Goal: Information Seeking & Learning: Learn about a topic

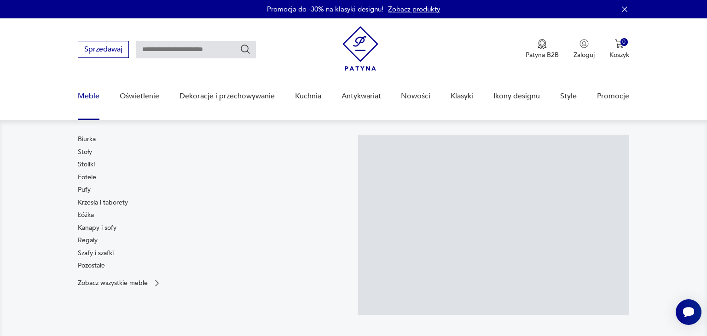
click at [89, 97] on link "Meble" at bounding box center [89, 96] width 22 height 35
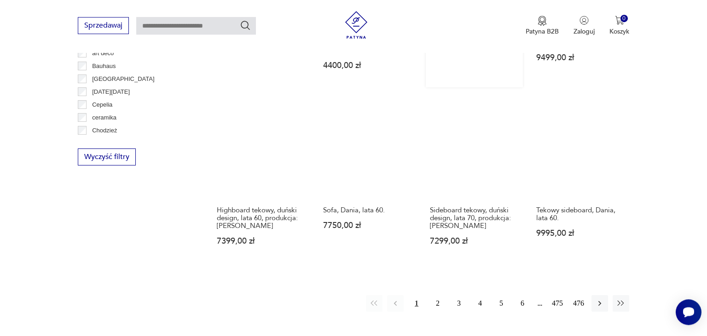
scroll to position [923, 0]
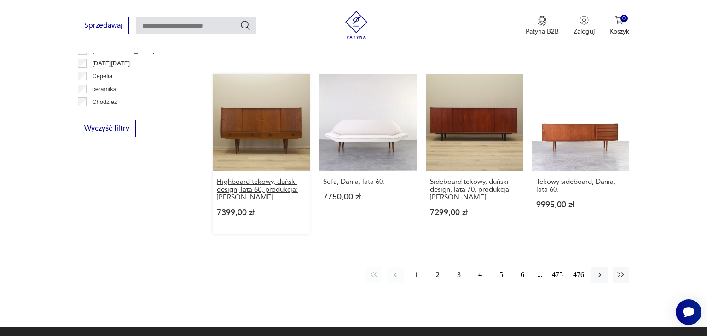
click at [241, 178] on h3 "Highboard tekowy, duński design, lata 60, produkcja: [PERSON_NAME]" at bounding box center [261, 189] width 89 height 23
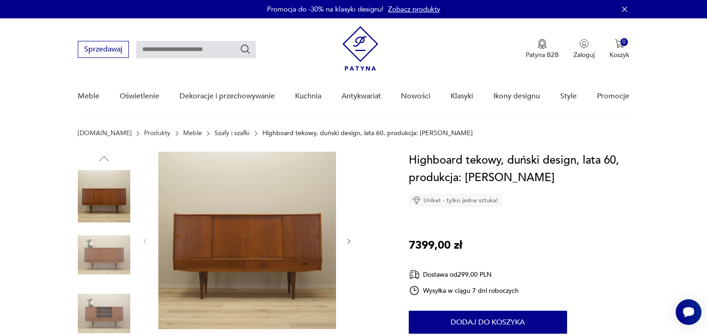
click at [351, 240] on icon "button" at bounding box center [349, 242] width 8 height 8
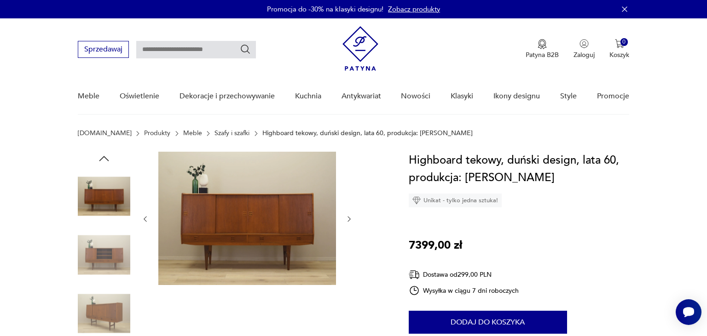
click at [351, 240] on div at bounding box center [247, 219] width 212 height 135
click at [347, 222] on icon "button" at bounding box center [349, 219] width 8 height 8
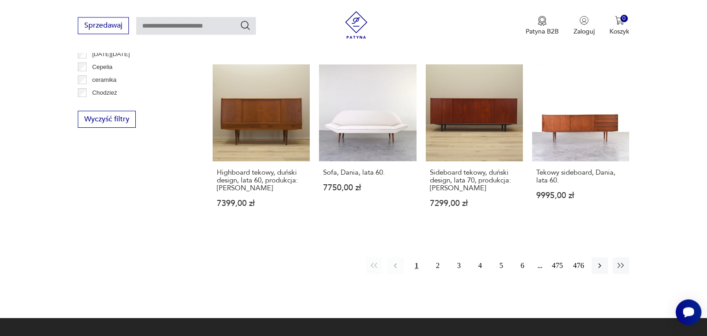
scroll to position [911, 0]
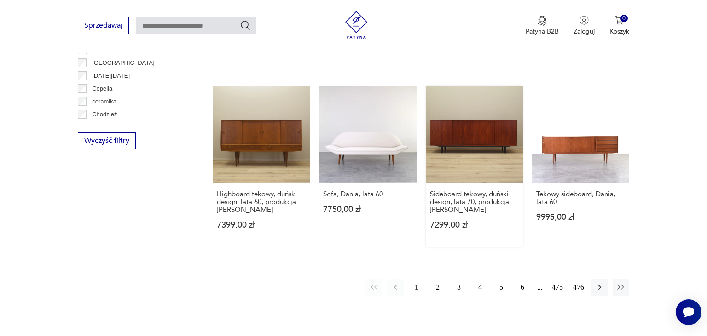
click at [477, 106] on link "Sideboard tekowy, duński design, lata 70, produkcja: [PERSON_NAME] 7299,00 zł" at bounding box center [474, 166] width 97 height 161
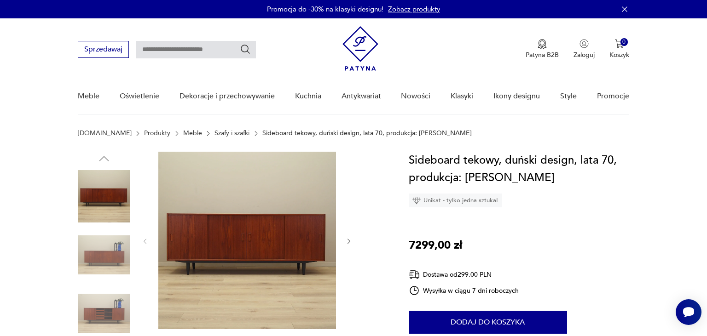
click at [348, 243] on icon "button" at bounding box center [349, 242] width 8 height 8
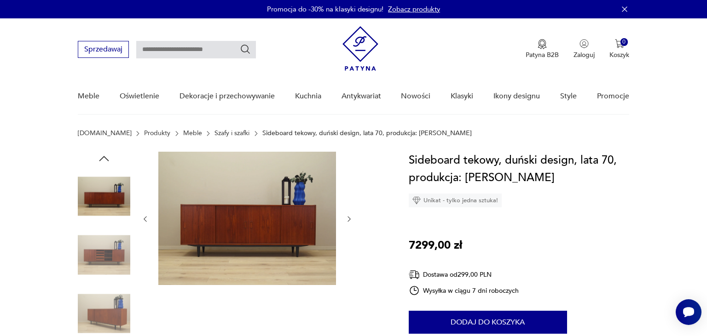
click at [348, 243] on div at bounding box center [247, 219] width 212 height 135
click at [349, 216] on icon "button" at bounding box center [349, 219] width 8 height 8
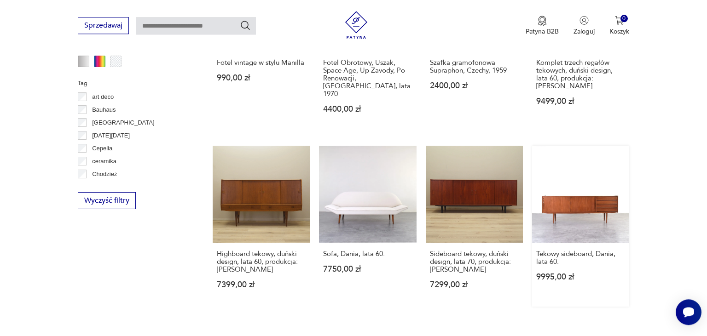
scroll to position [850, 0]
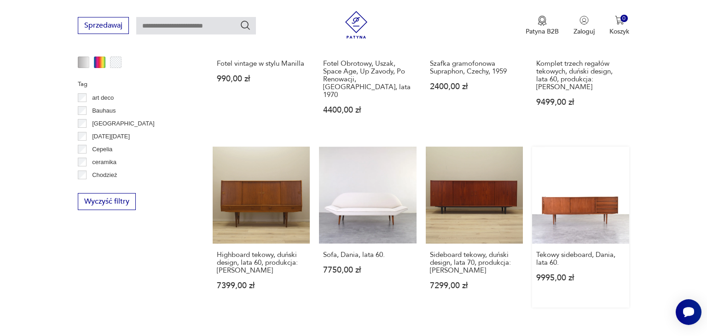
click at [581, 183] on link "Tekowy sideboard, Dania, lata 60. 9995,00 zł" at bounding box center [580, 227] width 97 height 161
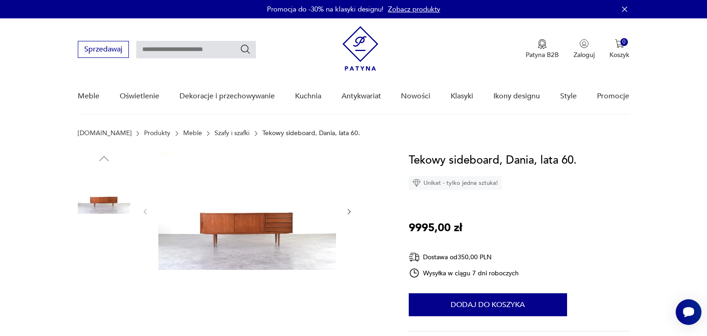
scroll to position [48, 0]
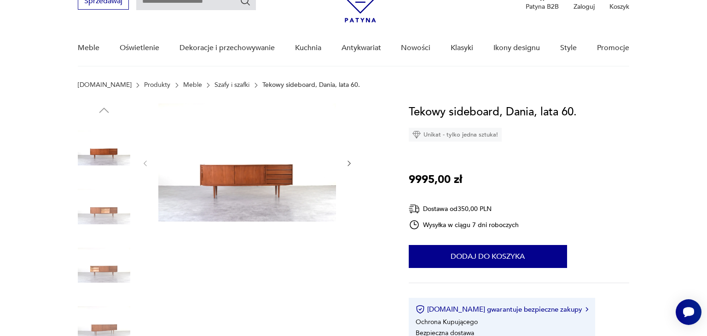
click at [351, 164] on icon "button" at bounding box center [349, 164] width 8 height 8
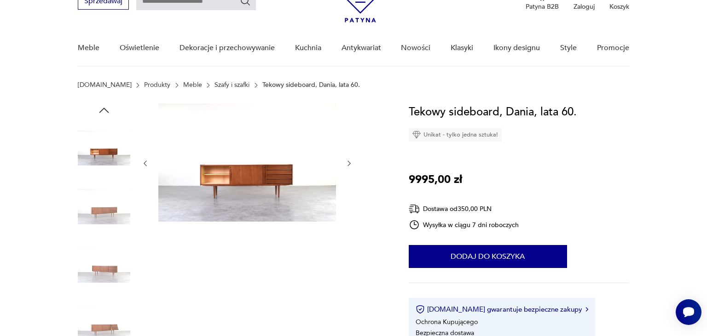
click at [351, 164] on icon "button" at bounding box center [349, 164] width 8 height 8
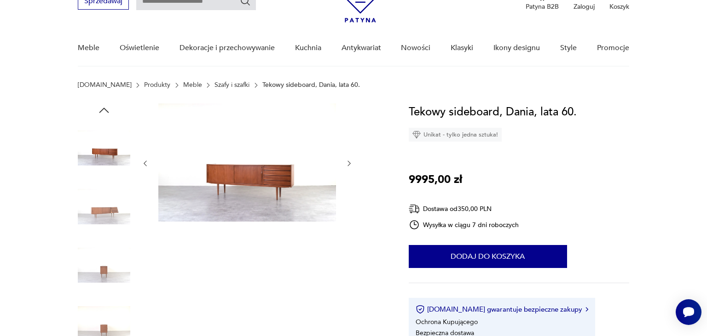
click at [351, 164] on icon "button" at bounding box center [349, 164] width 8 height 8
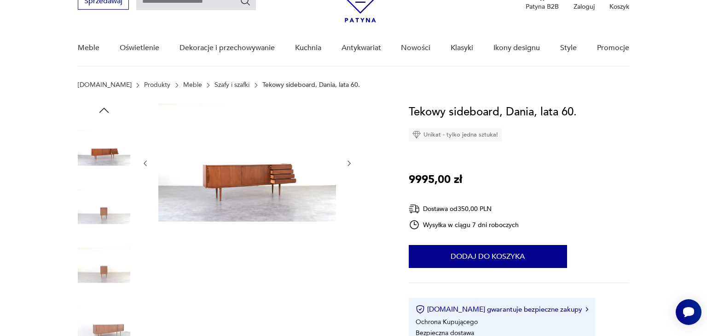
click at [351, 164] on icon "button" at bounding box center [349, 164] width 8 height 8
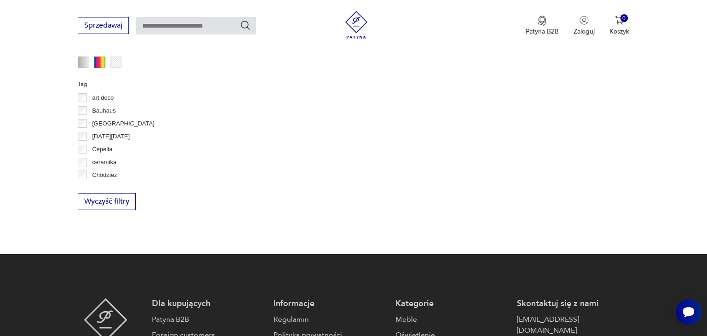
scroll to position [935, 0]
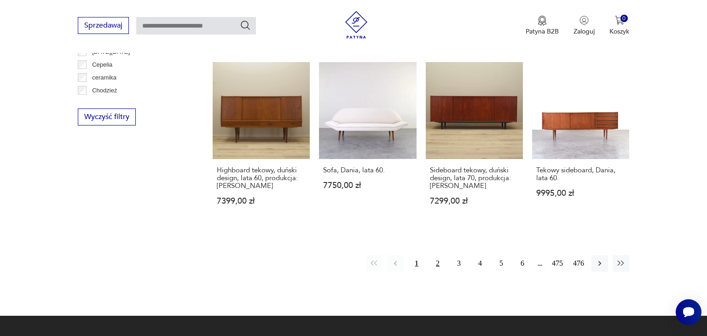
click at [439, 255] on button "2" at bounding box center [437, 263] width 17 height 17
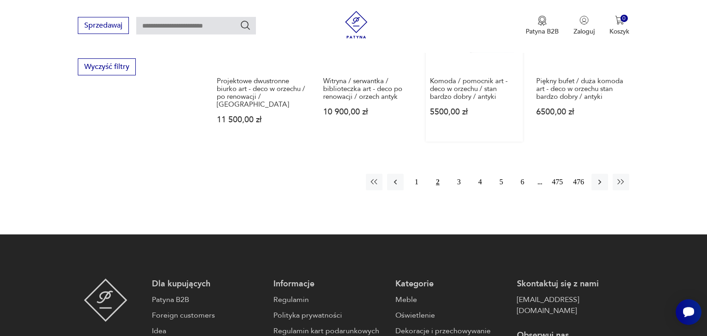
scroll to position [1021, 0]
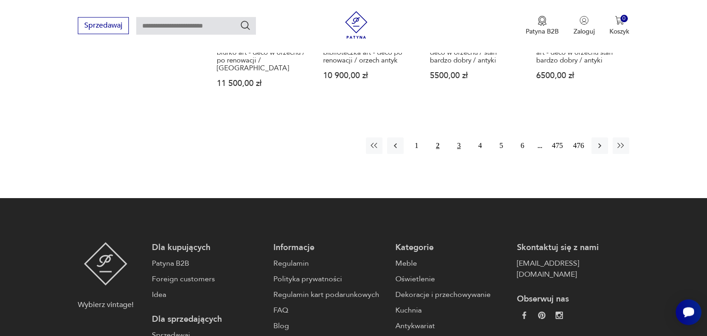
click at [458, 138] on button "3" at bounding box center [459, 146] width 17 height 17
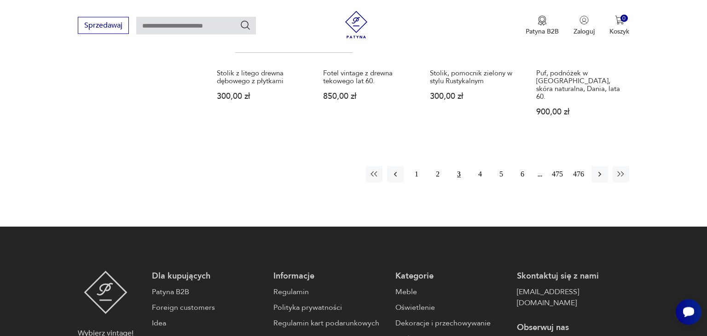
scroll to position [1070, 0]
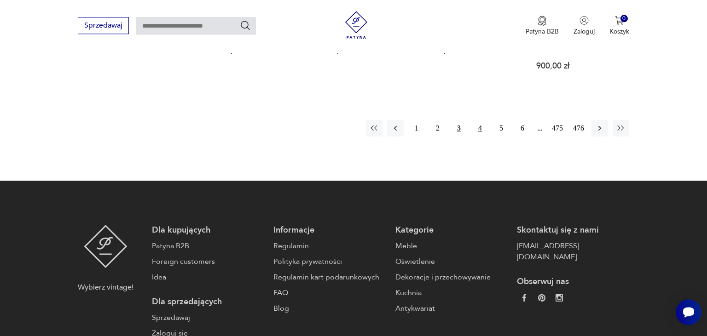
click at [479, 120] on button "4" at bounding box center [480, 128] width 17 height 17
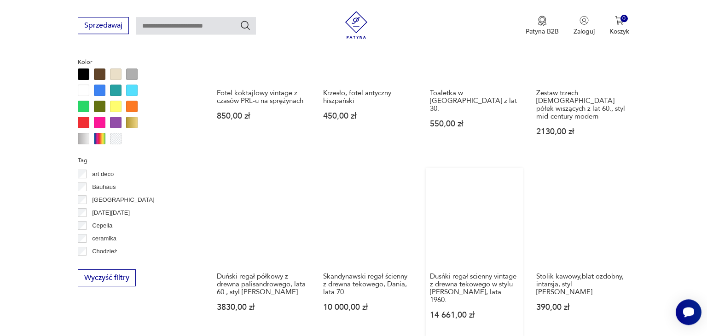
scroll to position [827, 0]
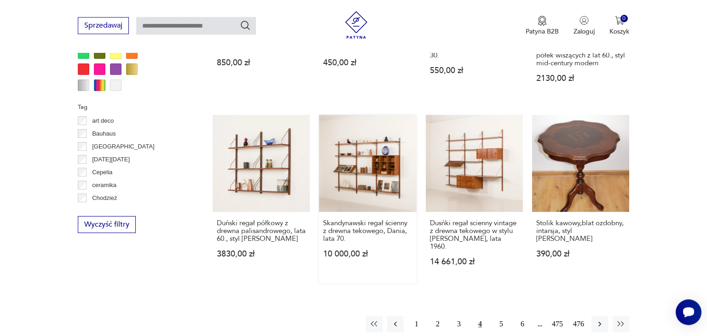
click at [360, 159] on link "Skandynawski regał ścienny z drewna tekowego, Dania, lata 70. 10 000,00 zł" at bounding box center [367, 199] width 97 height 169
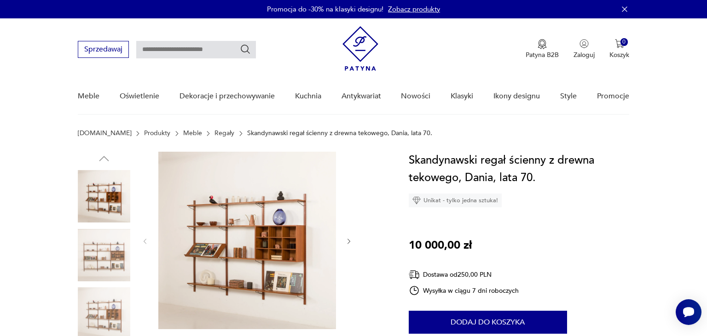
click at [346, 242] on icon "button" at bounding box center [349, 242] width 8 height 8
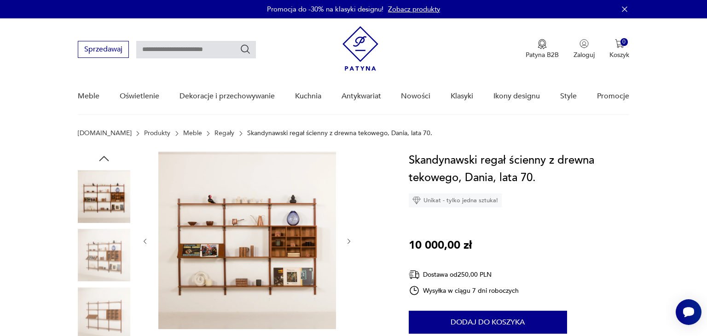
click at [346, 242] on icon "button" at bounding box center [349, 242] width 8 height 8
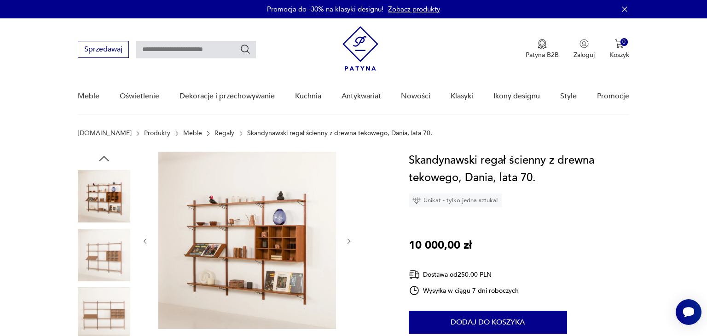
click at [346, 242] on icon "button" at bounding box center [349, 242] width 8 height 8
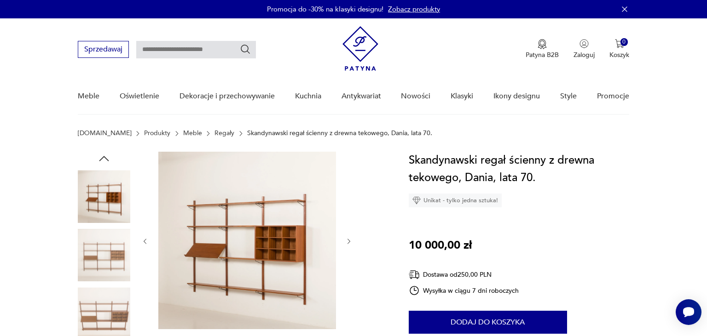
click at [346, 242] on icon "button" at bounding box center [349, 242] width 8 height 8
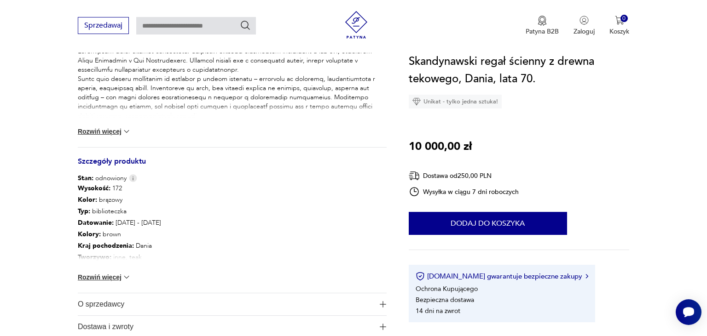
scroll to position [437, 0]
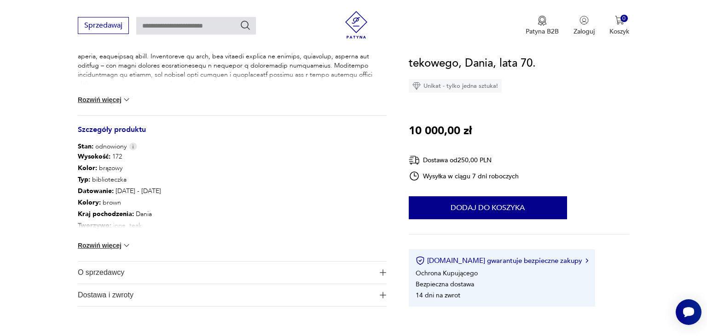
click at [129, 242] on img at bounding box center [126, 245] width 9 height 9
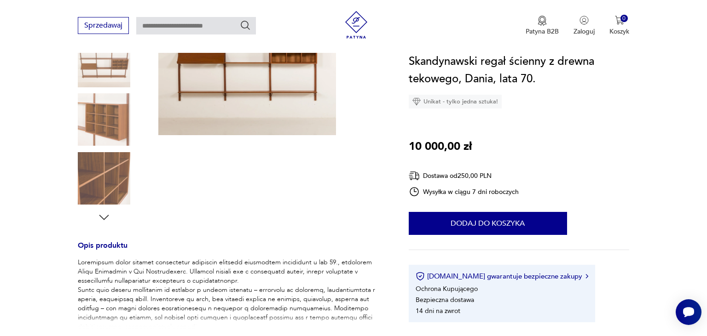
scroll to position [0, 0]
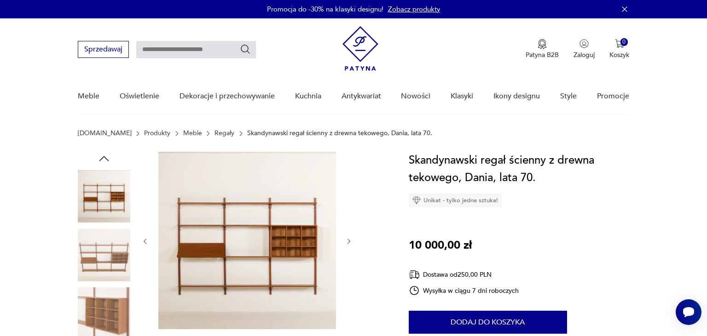
click at [106, 196] on img at bounding box center [104, 196] width 52 height 52
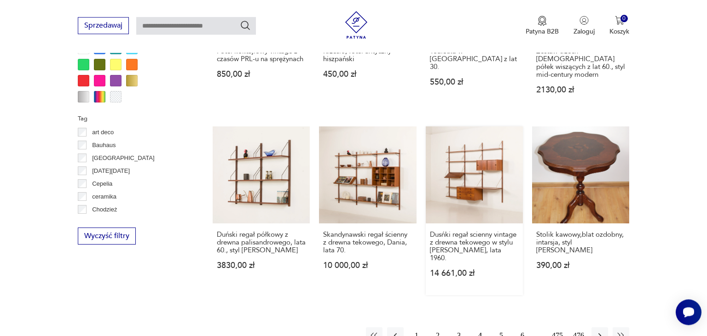
scroll to position [864, 0]
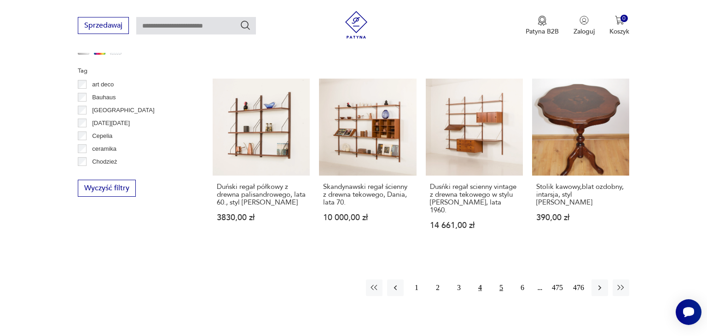
click at [500, 280] on button "5" at bounding box center [501, 288] width 17 height 17
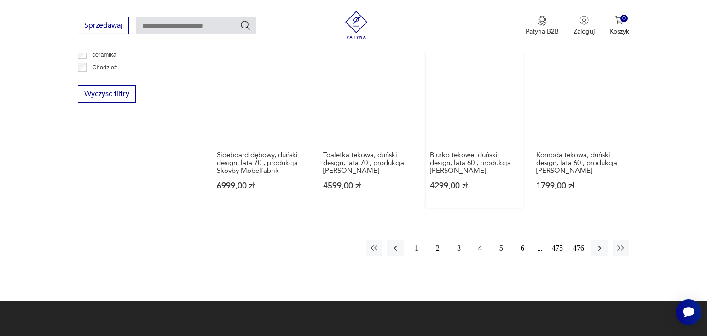
scroll to position [973, 0]
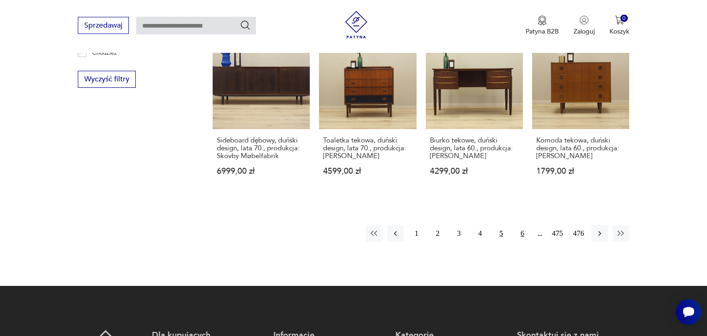
click at [520, 233] on button "6" at bounding box center [522, 234] width 17 height 17
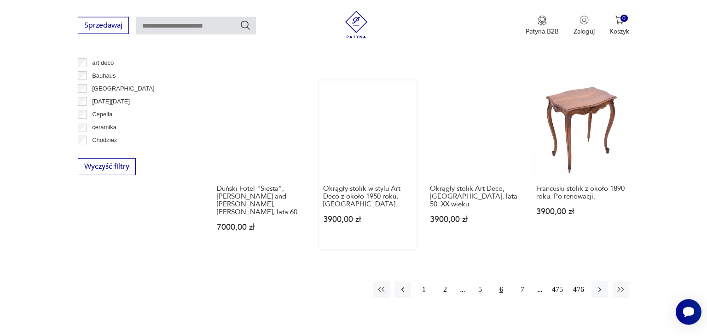
scroll to position [1021, 0]
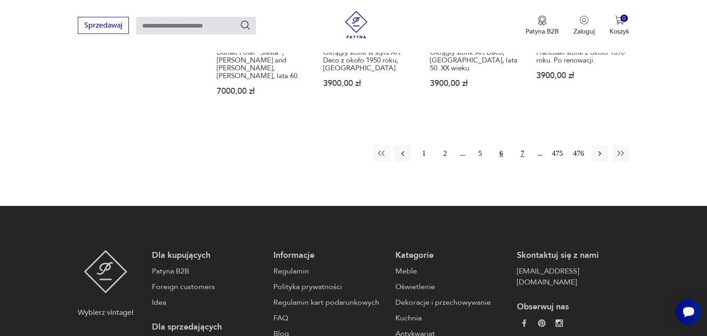
click at [522, 145] on button "7" at bounding box center [522, 153] width 17 height 17
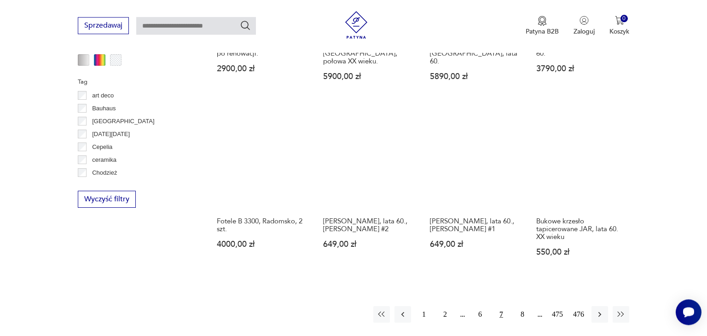
scroll to position [875, 0]
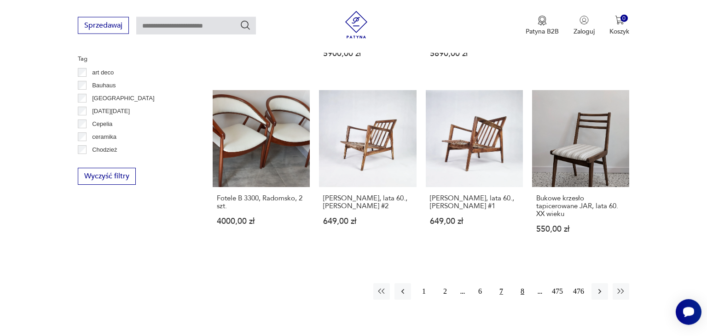
click at [520, 284] on button "8" at bounding box center [522, 292] width 17 height 17
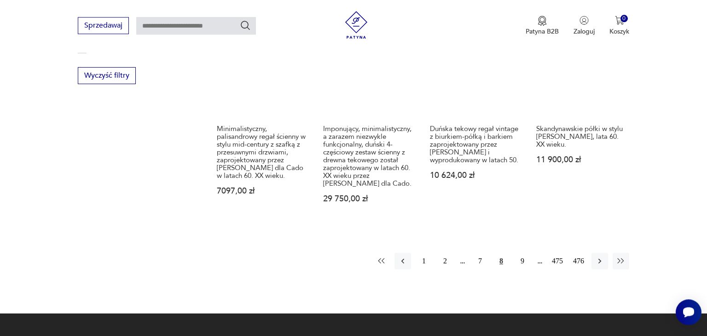
scroll to position [1023, 0]
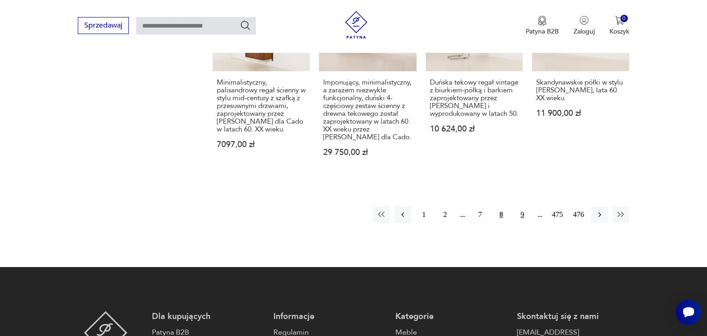
click at [521, 207] on button "9" at bounding box center [522, 215] width 17 height 17
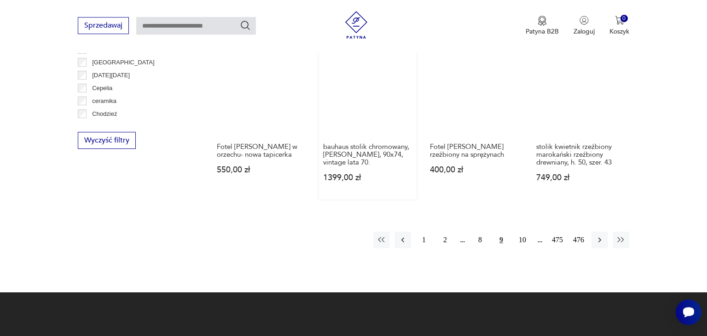
scroll to position [973, 0]
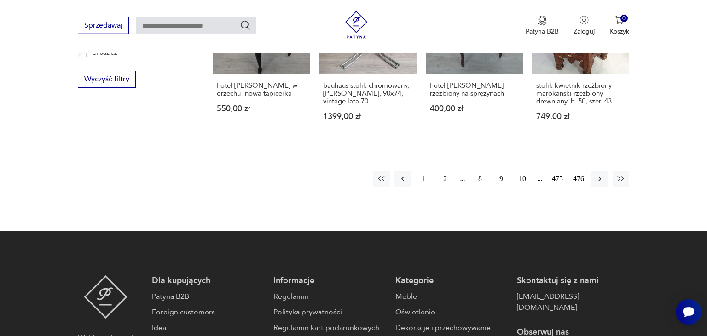
click at [521, 180] on button "10" at bounding box center [522, 179] width 17 height 17
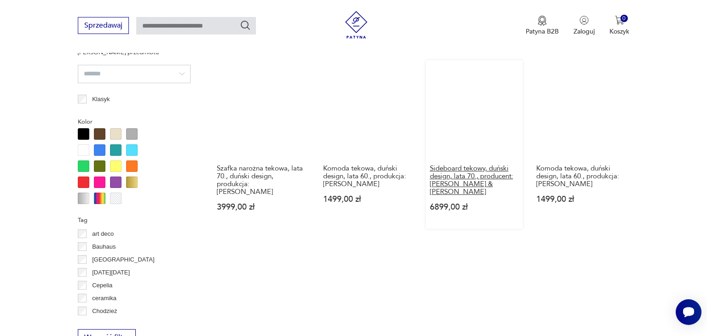
scroll to position [730, 0]
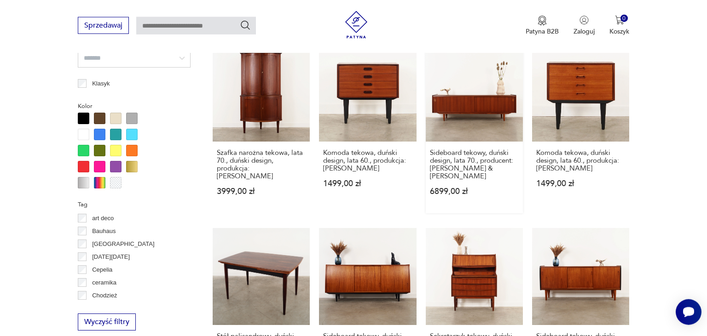
click at [474, 106] on link "Sideboard tekowy, duński design, lata 70., producent: [PERSON_NAME] & Molholm H…" at bounding box center [474, 129] width 97 height 169
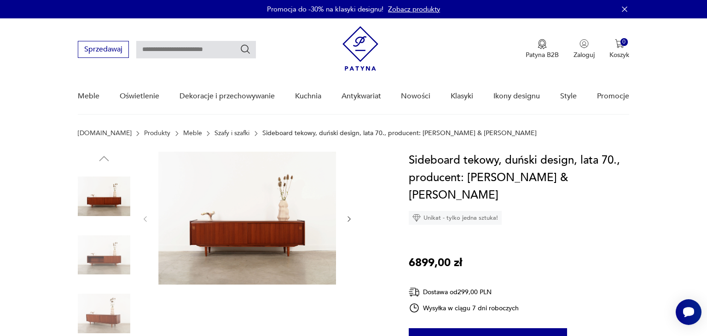
click at [350, 220] on icon "button" at bounding box center [349, 219] width 8 height 8
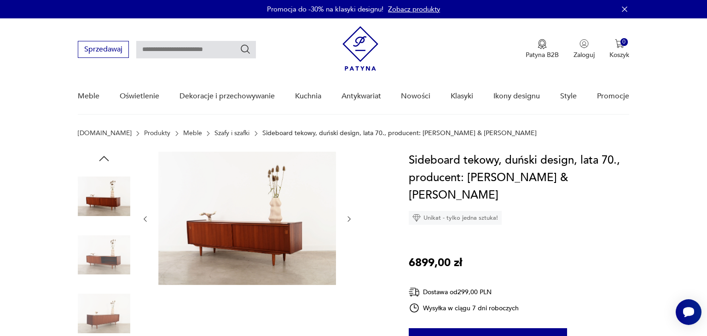
click at [350, 220] on icon "button" at bounding box center [349, 219] width 8 height 8
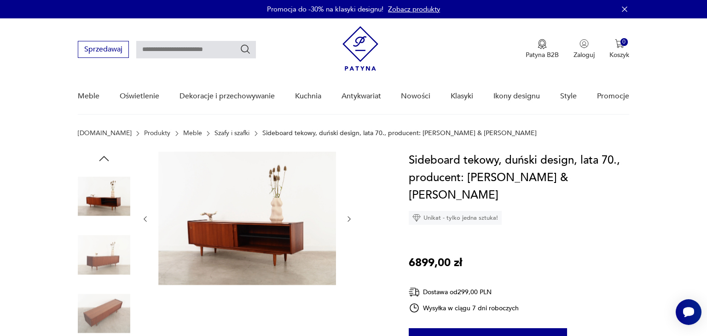
click at [350, 220] on icon "button" at bounding box center [349, 219] width 8 height 8
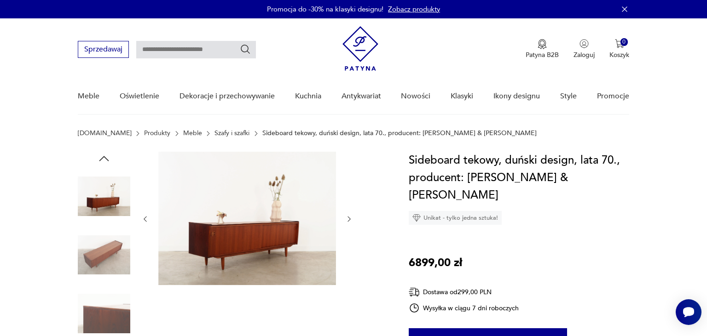
click at [350, 220] on icon "button" at bounding box center [349, 220] width 3 height 6
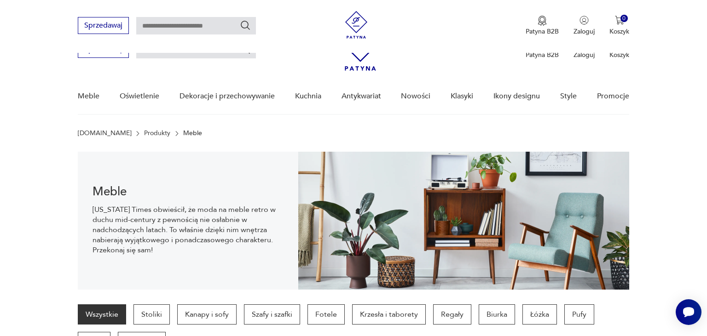
scroll to position [815, 0]
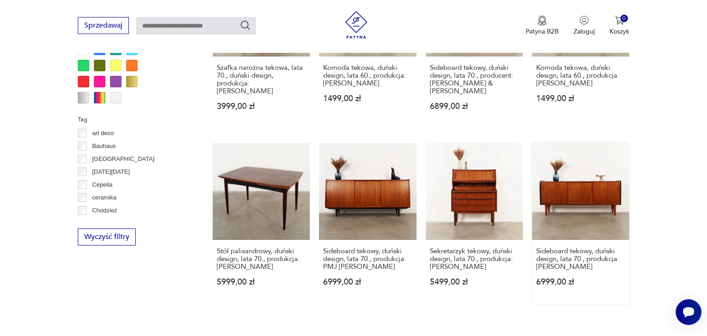
click at [573, 204] on link "Sideboard tekowy, duński design, lata 70., produkcja: [PERSON_NAME] 6999,00 zł" at bounding box center [580, 223] width 97 height 161
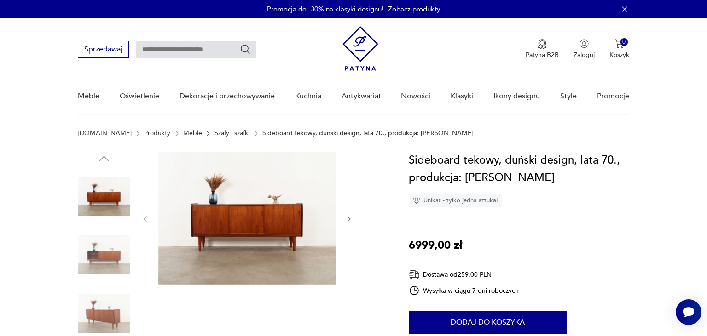
click at [255, 230] on img at bounding box center [247, 218] width 178 height 133
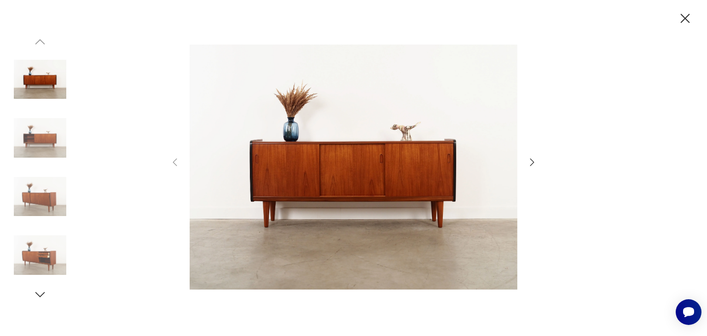
click at [532, 165] on icon "button" at bounding box center [532, 162] width 4 height 7
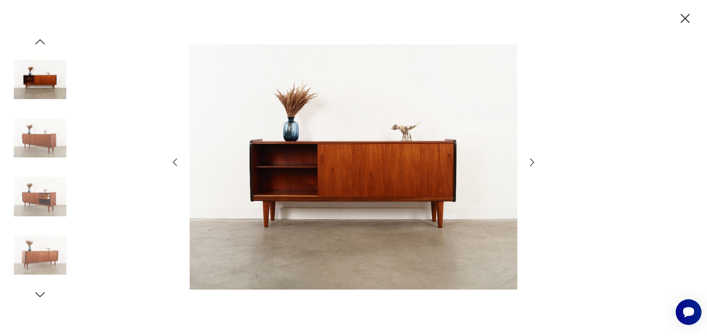
click at [532, 165] on icon "button" at bounding box center [532, 162] width 4 height 7
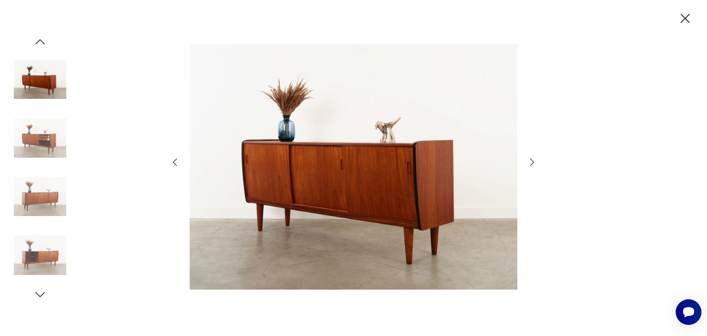
click at [532, 165] on icon "button" at bounding box center [532, 162] width 4 height 7
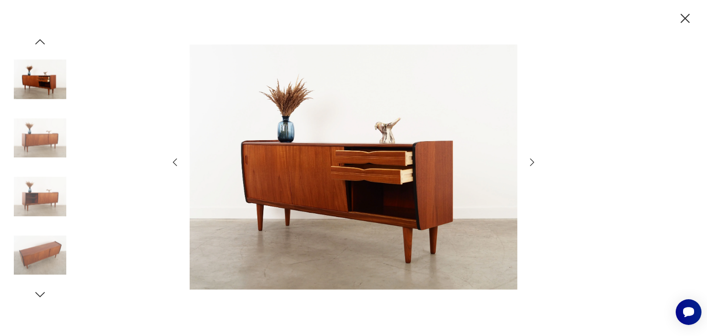
click at [532, 165] on icon "button" at bounding box center [532, 162] width 4 height 7
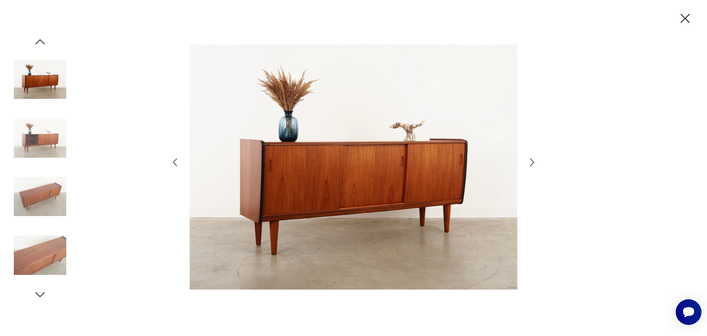
click at [684, 18] on icon "button" at bounding box center [685, 19] width 16 height 16
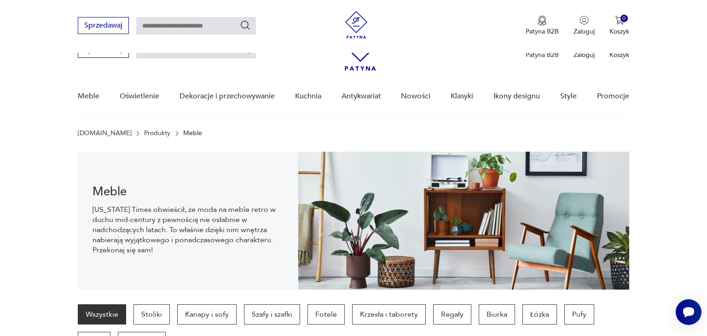
scroll to position [900, 0]
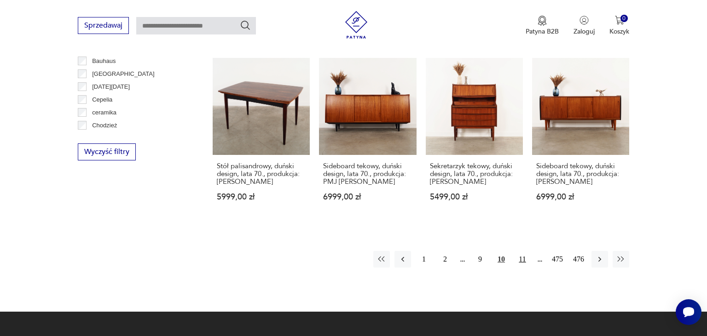
click at [522, 260] on button "11" at bounding box center [522, 259] width 17 height 17
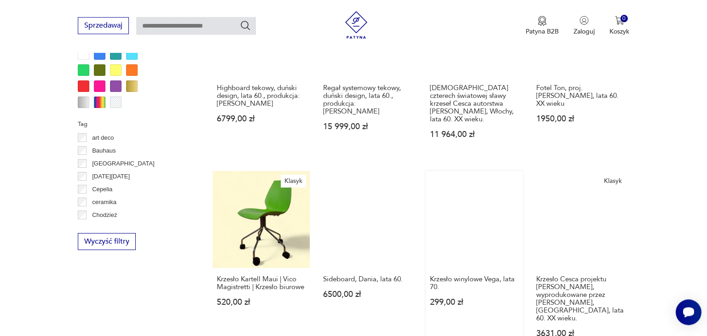
scroll to position [924, 0]
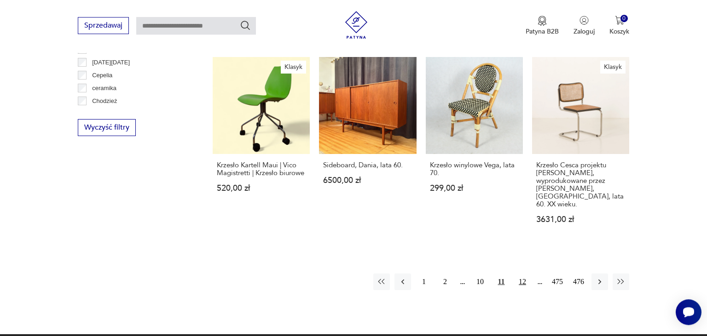
click at [524, 274] on button "12" at bounding box center [522, 282] width 17 height 17
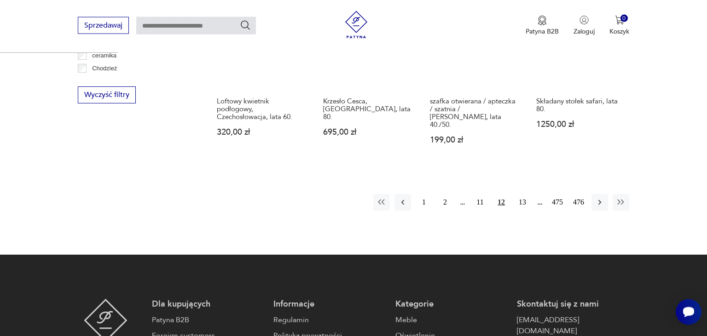
scroll to position [973, 0]
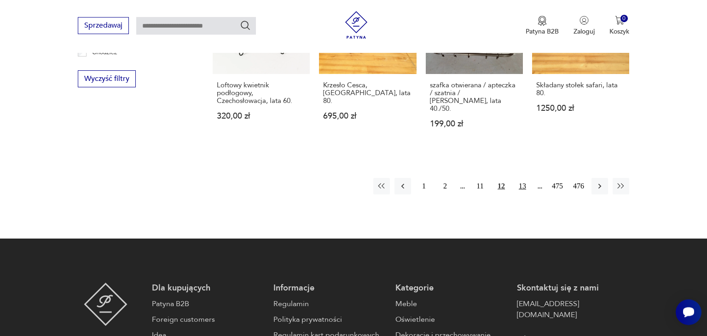
click at [521, 178] on button "13" at bounding box center [522, 186] width 17 height 17
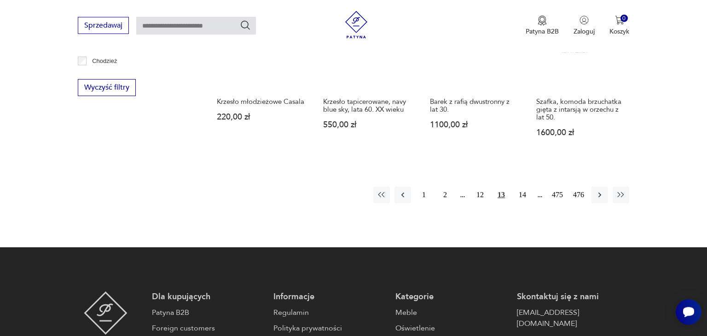
scroll to position [973, 0]
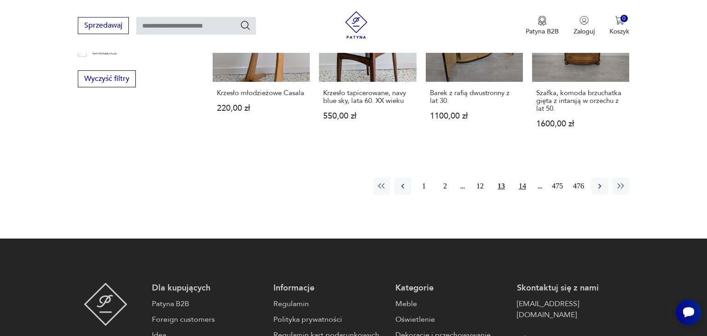
click at [523, 178] on button "14" at bounding box center [522, 186] width 17 height 17
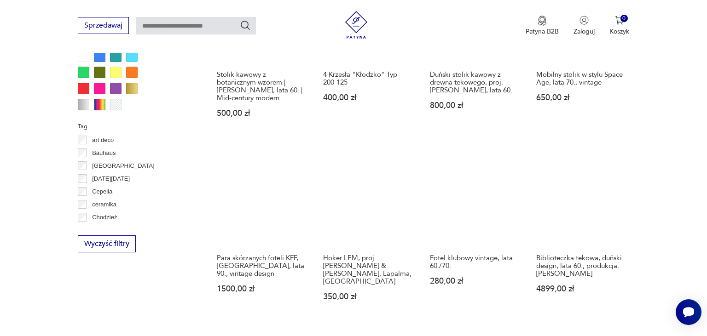
scroll to position [924, 0]
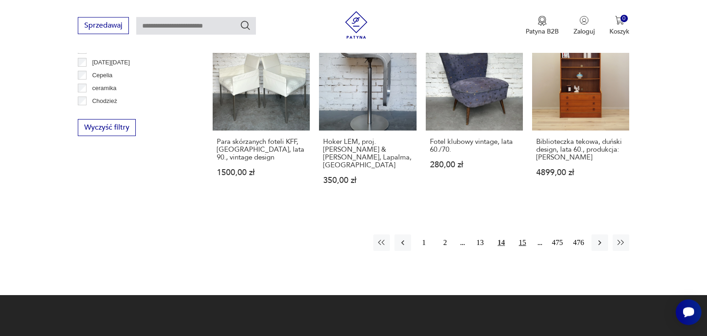
click at [522, 235] on button "15" at bounding box center [522, 243] width 17 height 17
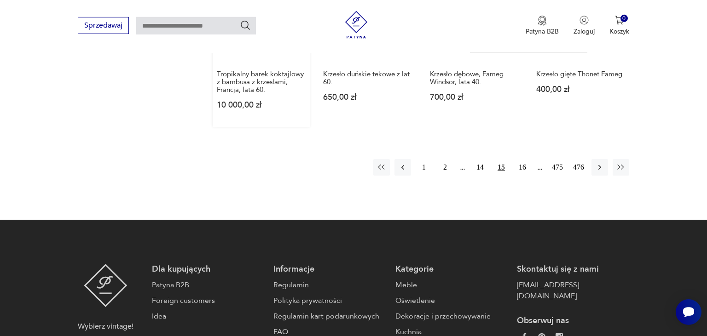
scroll to position [1021, 0]
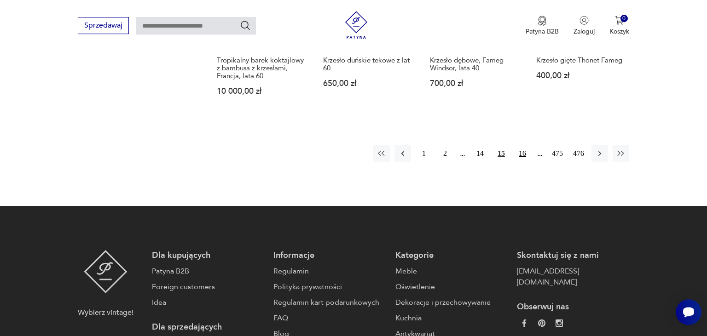
click at [526, 145] on button "16" at bounding box center [522, 153] width 17 height 17
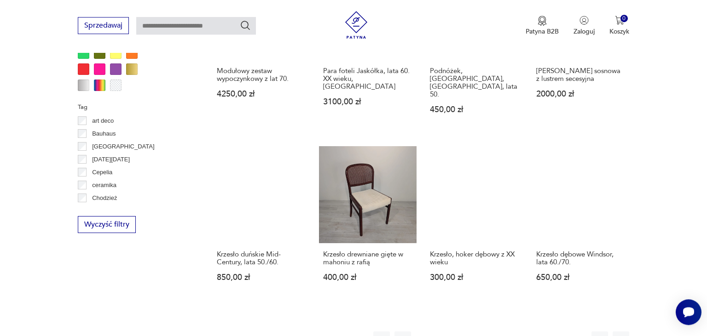
scroll to position [876, 0]
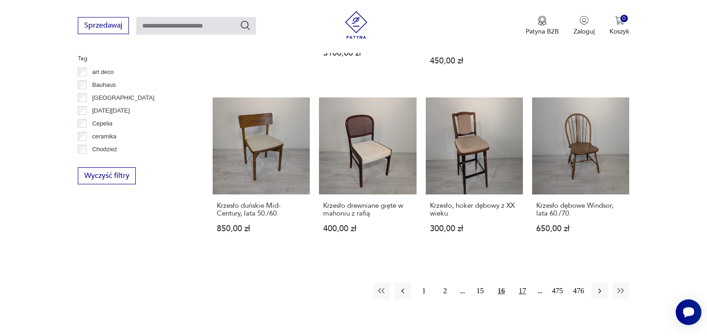
click at [525, 283] on button "17" at bounding box center [522, 291] width 17 height 17
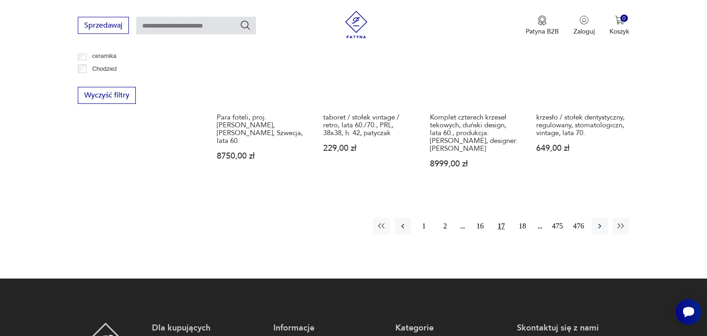
scroll to position [973, 0]
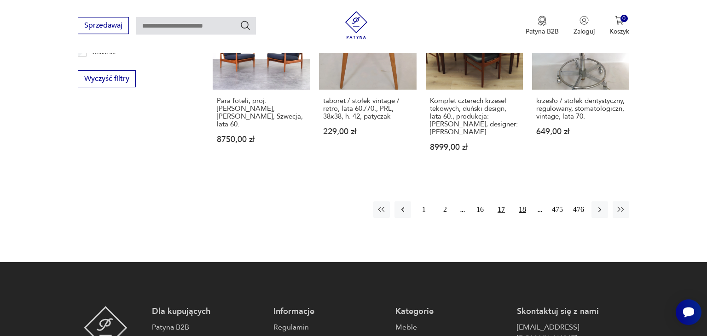
click at [527, 202] on button "18" at bounding box center [522, 210] width 17 height 17
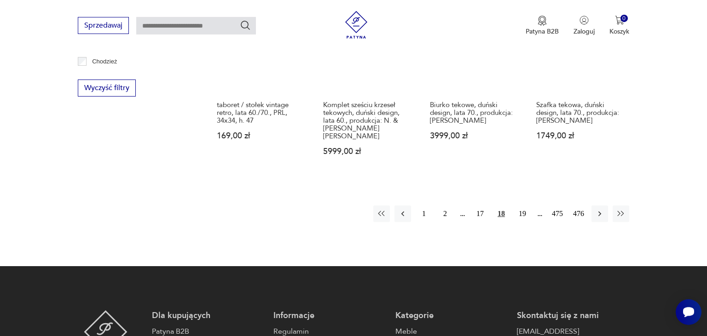
scroll to position [973, 0]
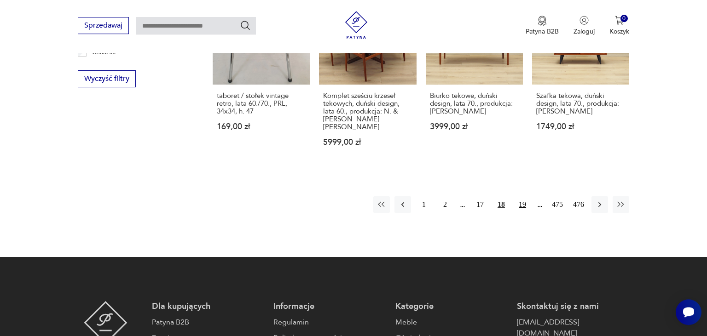
click at [526, 197] on button "19" at bounding box center [522, 205] width 17 height 17
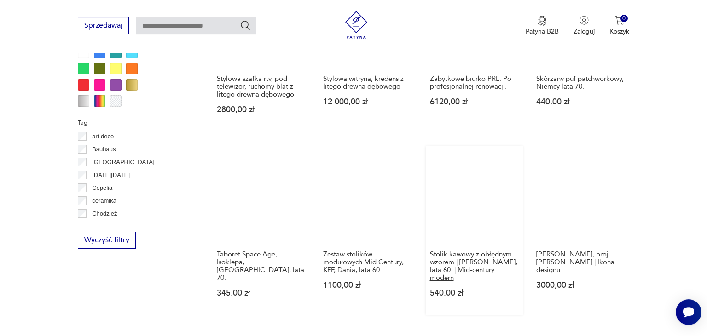
scroll to position [876, 0]
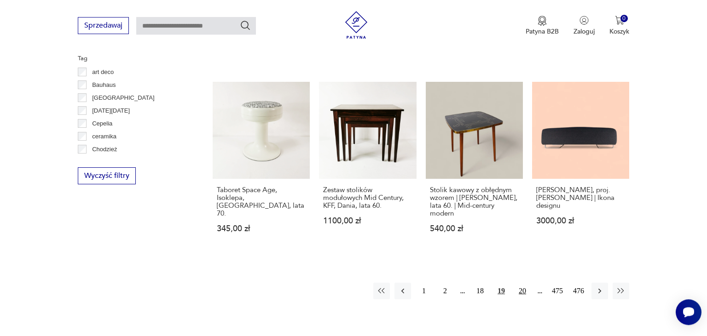
click at [520, 283] on button "20" at bounding box center [522, 291] width 17 height 17
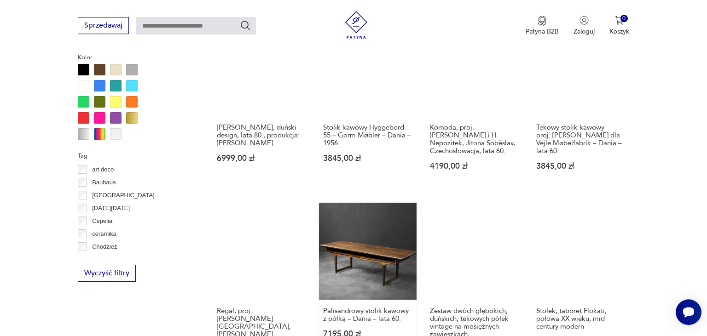
scroll to position [876, 0]
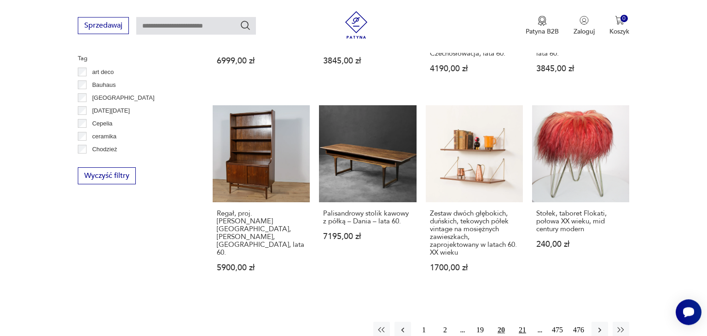
click at [522, 323] on button "21" at bounding box center [522, 330] width 17 height 17
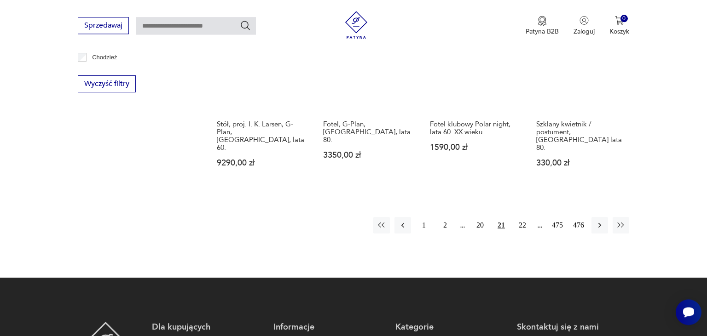
scroll to position [973, 0]
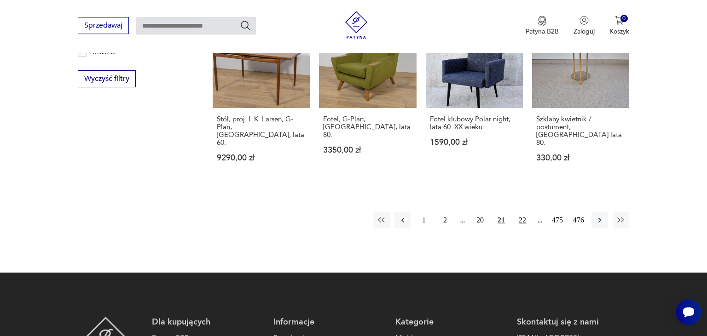
click at [524, 212] on button "22" at bounding box center [522, 220] width 17 height 17
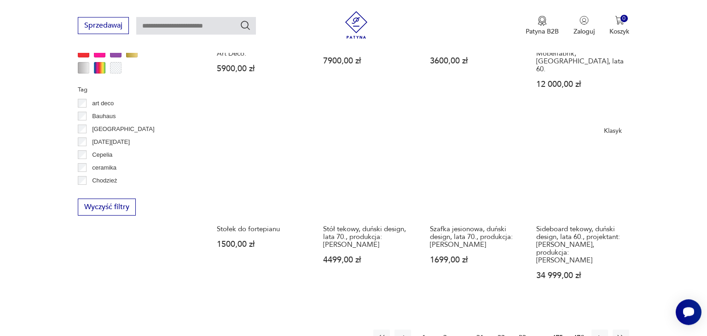
scroll to position [876, 0]
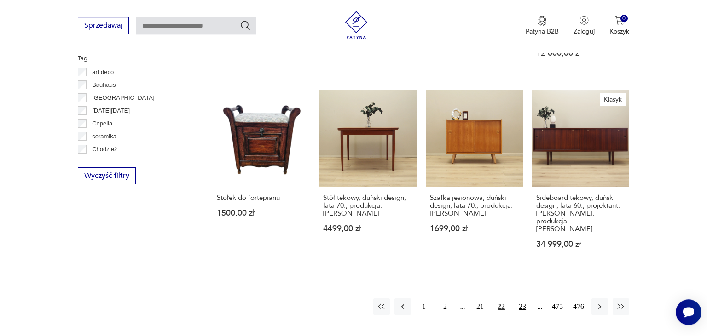
click at [520, 299] on button "23" at bounding box center [522, 307] width 17 height 17
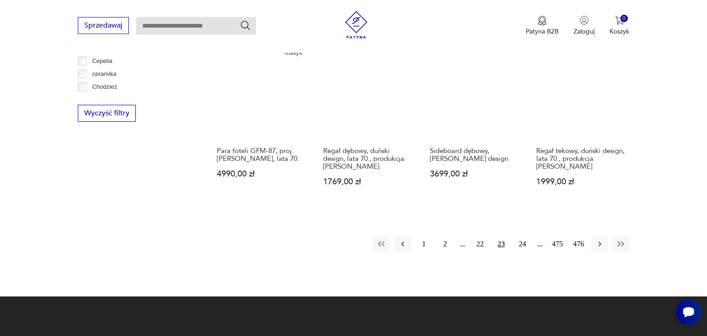
scroll to position [973, 0]
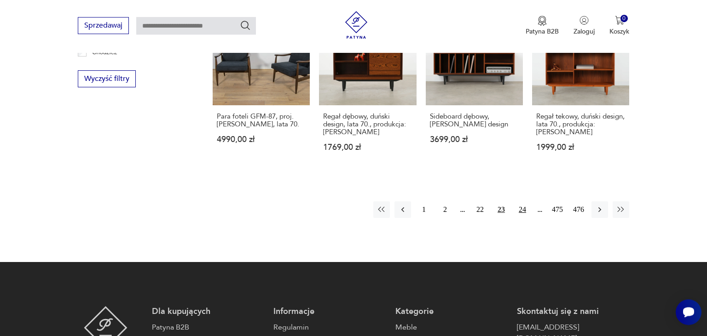
click at [524, 202] on button "24" at bounding box center [522, 210] width 17 height 17
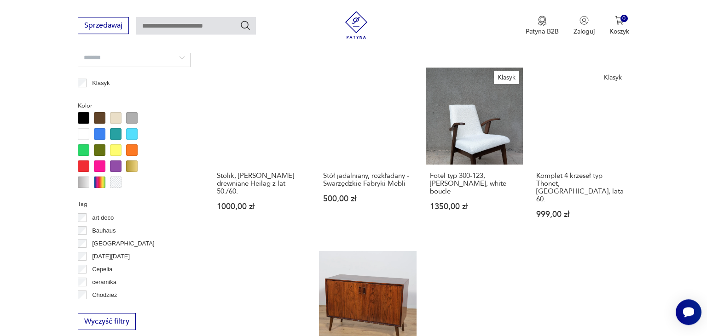
scroll to position [924, 0]
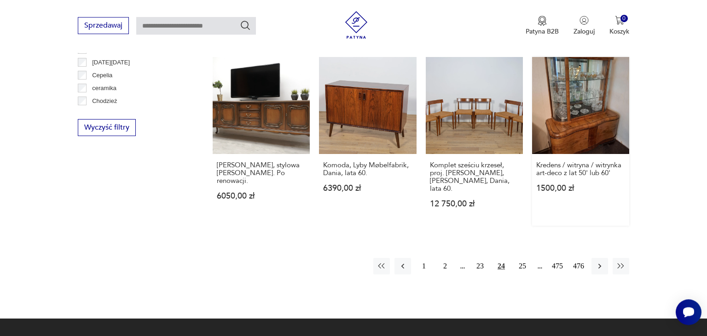
drag, startPoint x: 519, startPoint y: 220, endPoint x: 544, endPoint y: 65, distance: 156.2
click at [519, 258] on button "25" at bounding box center [522, 266] width 17 height 17
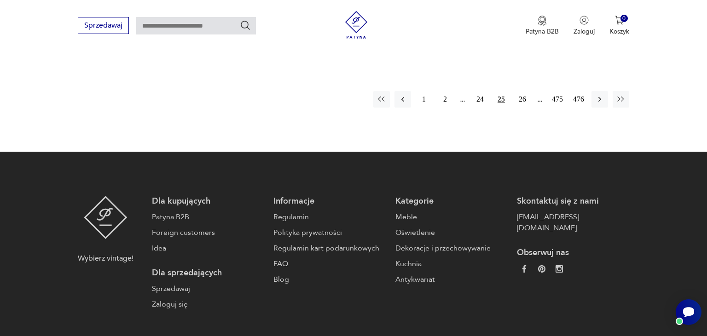
scroll to position [949, 0]
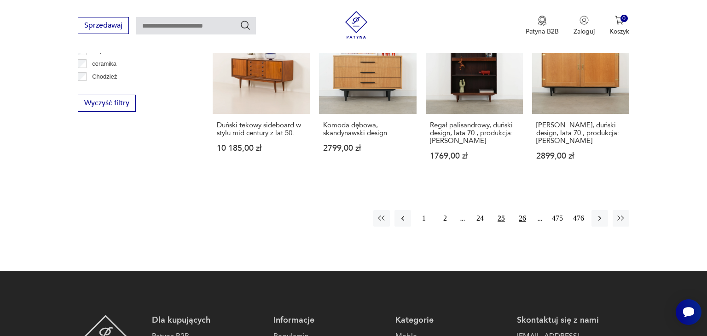
click at [524, 211] on button "26" at bounding box center [522, 218] width 17 height 17
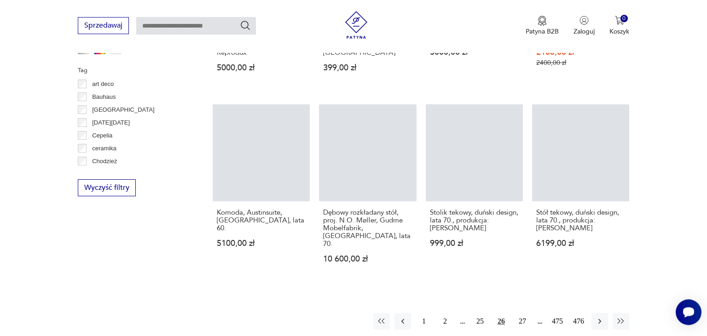
scroll to position [922, 0]
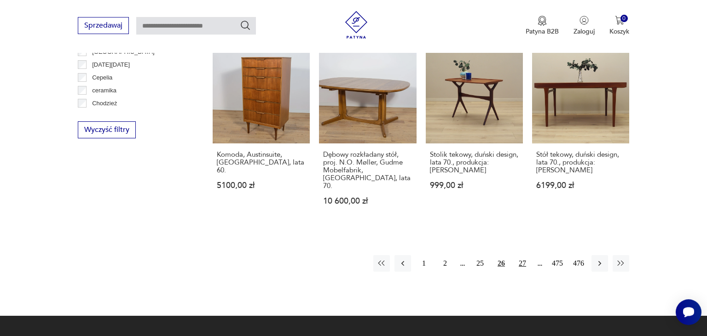
click at [520, 255] on button "27" at bounding box center [522, 263] width 17 height 17
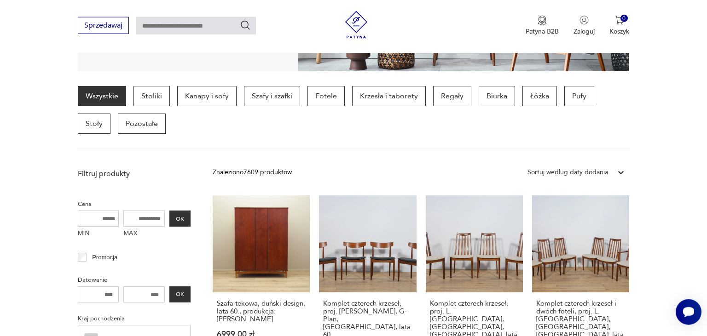
scroll to position [244, 0]
